Goal: Information Seeking & Learning: Learn about a topic

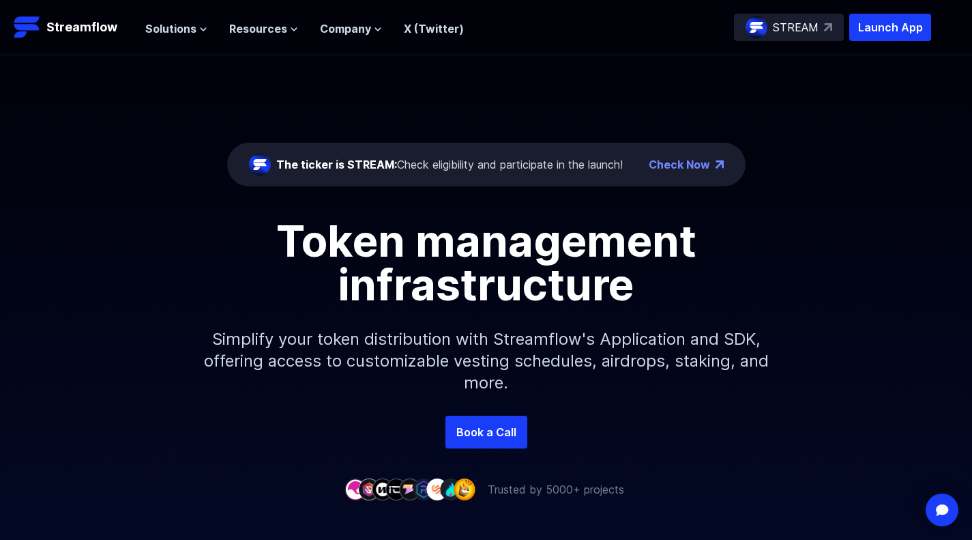
click at [186, 25] on span "Solutions" at bounding box center [170, 28] width 51 height 16
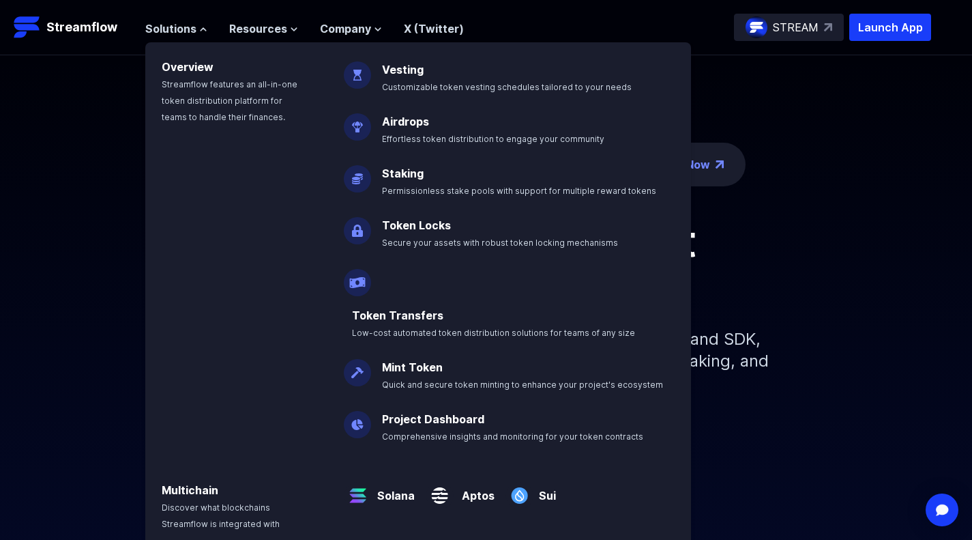
click at [83, 245] on div "Token management infrastructure Simplify your token distribution with Streamflo…" at bounding box center [486, 317] width 972 height 196
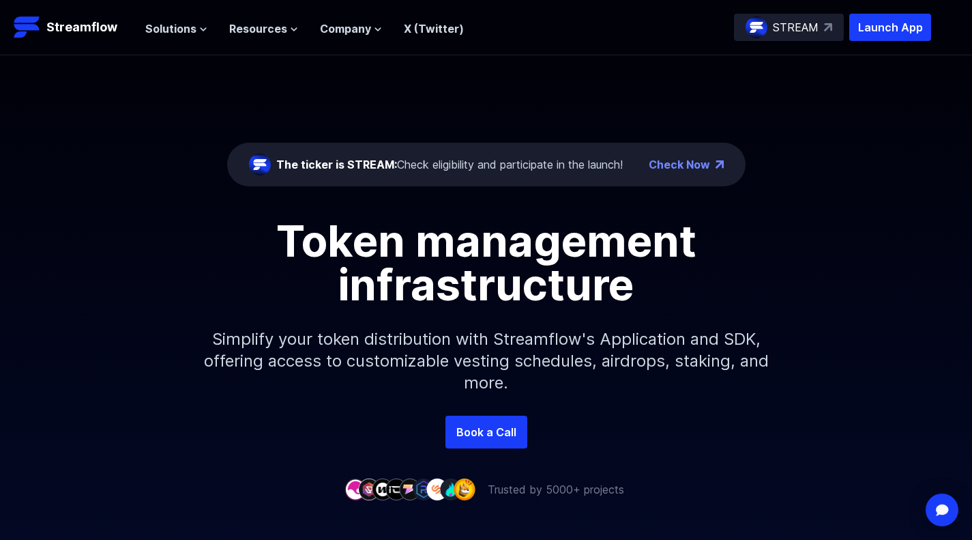
click at [297, 27] on ul "Solutions Overview Streamflow features an all-in-one token distribution platfor…" at bounding box center [304, 28] width 319 height 16
click at [291, 29] on icon at bounding box center [294, 29] width 8 height 8
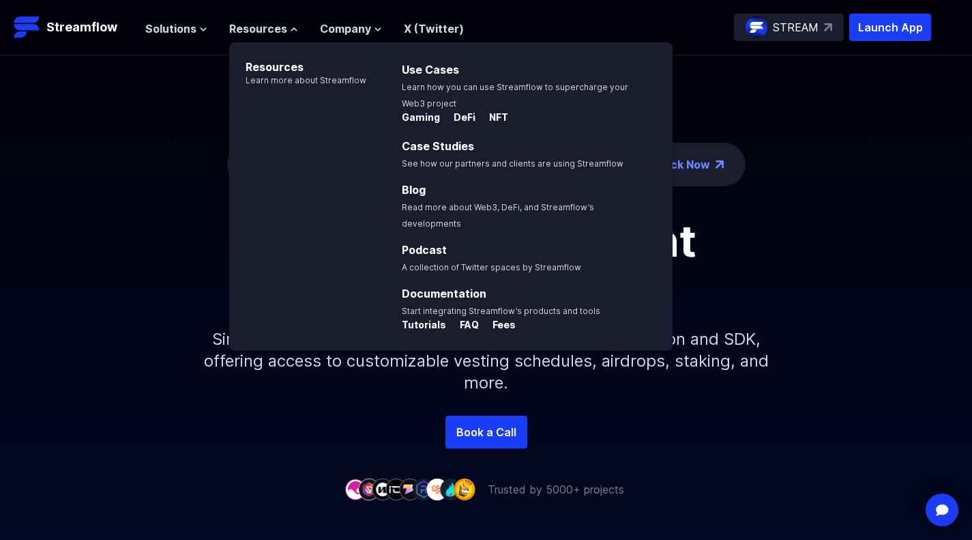
click at [428, 287] on link "Documentation" at bounding box center [444, 294] width 85 height 14
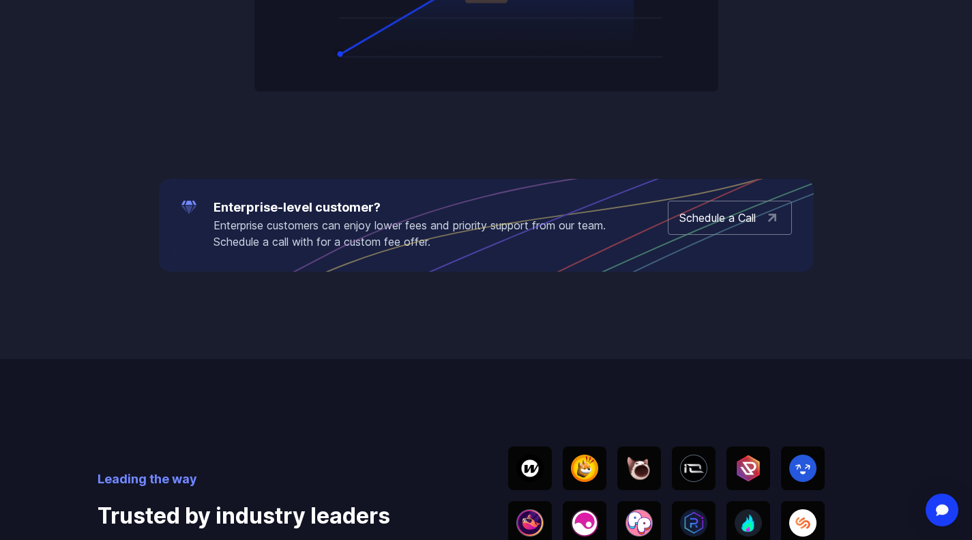
scroll to position [1880, 0]
